Goal: Task Accomplishment & Management: Manage account settings

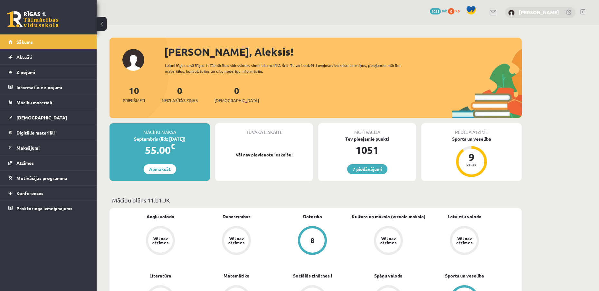
click at [537, 14] on link "[PERSON_NAME]" at bounding box center [539, 12] width 40 height 6
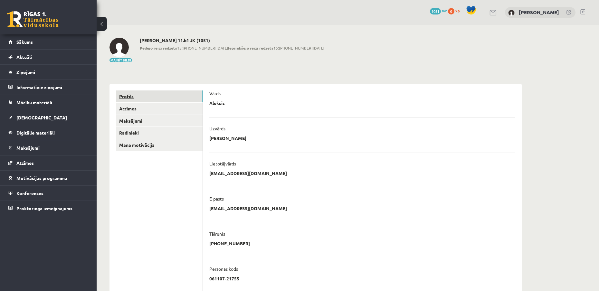
click at [147, 96] on link "Profils" at bounding box center [159, 97] width 87 height 12
click at [53, 42] on link "Sākums" at bounding box center [48, 41] width 80 height 15
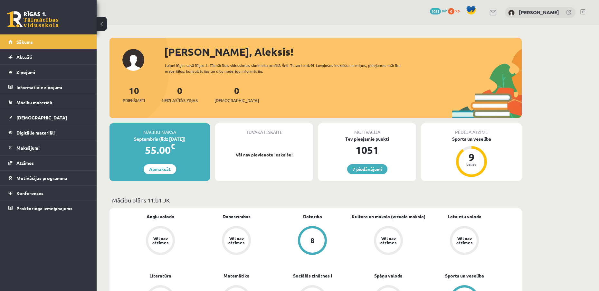
click at [542, 9] on div "[PERSON_NAME]" at bounding box center [540, 12] width 71 height 11
click at [547, 10] on link "[PERSON_NAME]" at bounding box center [539, 12] width 40 height 6
